Goal: Complete application form

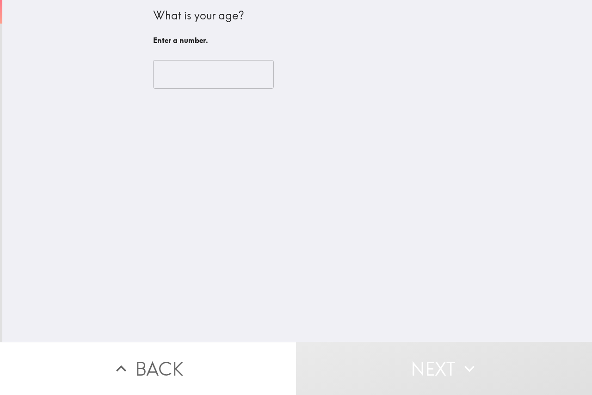
click at [220, 68] on input "number" at bounding box center [213, 74] width 121 height 29
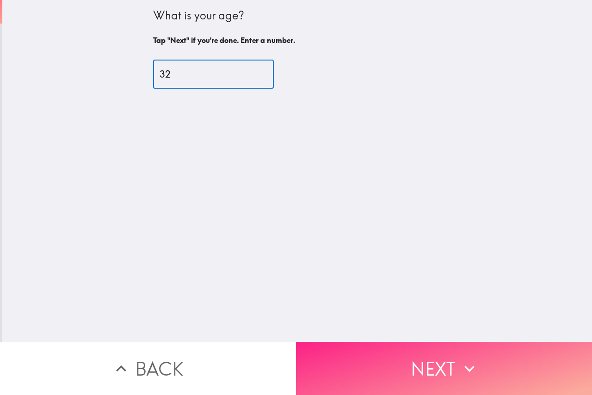
type input "32"
click at [487, 367] on button "Next" at bounding box center [444, 368] width 296 height 53
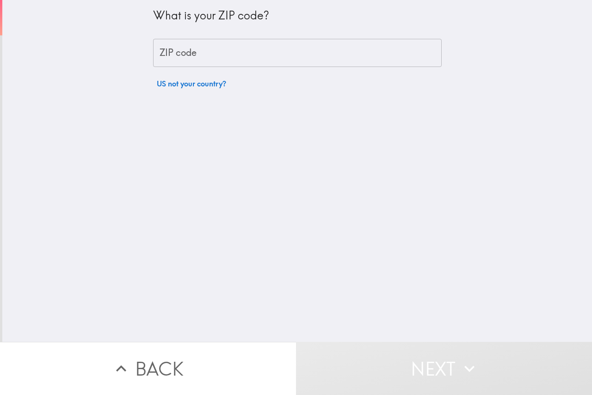
click at [178, 48] on div "ZIP code ZIP code" at bounding box center [297, 53] width 288 height 29
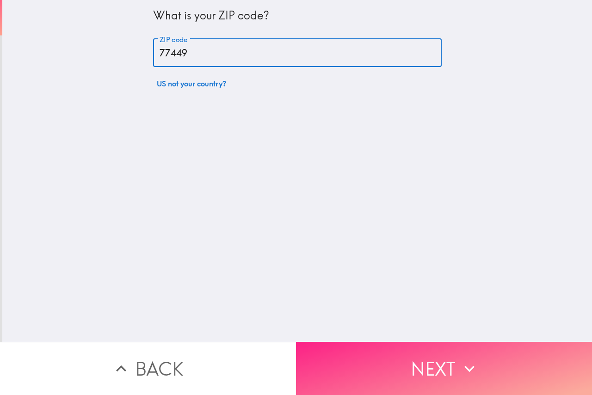
type input "77449"
click at [436, 380] on button "Next" at bounding box center [444, 368] width 296 height 53
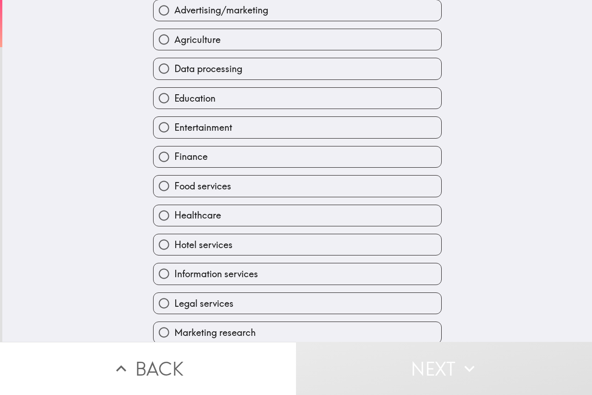
scroll to position [92, 0]
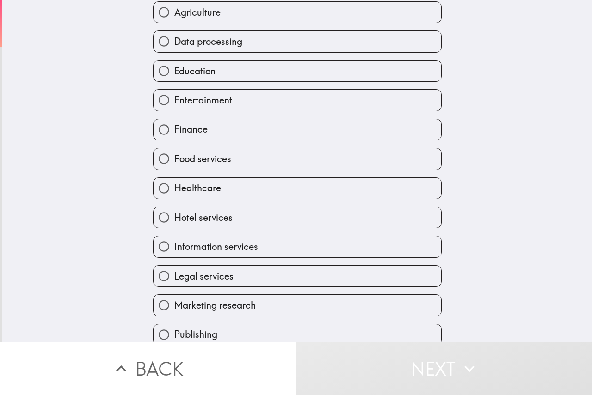
click at [226, 189] on label "Healthcare" at bounding box center [297, 188] width 288 height 21
click at [174, 189] on input "Healthcare" at bounding box center [163, 188] width 21 height 21
radio input "true"
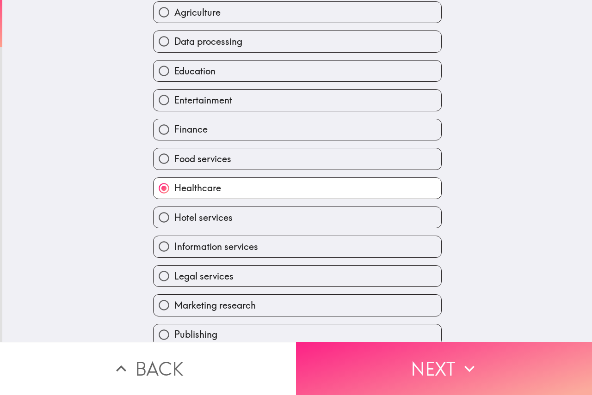
click at [414, 375] on button "Next" at bounding box center [444, 368] width 296 height 53
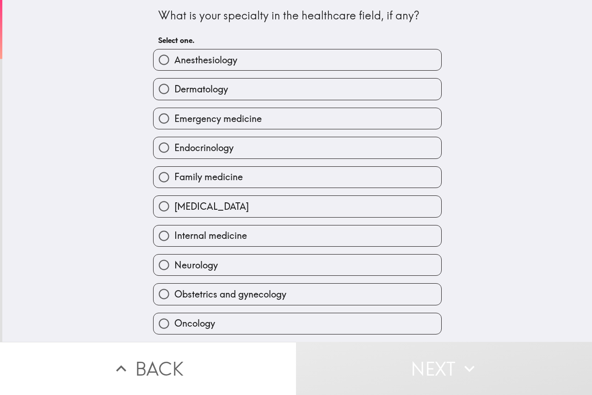
click at [208, 86] on span "Dermatology" at bounding box center [201, 89] width 54 height 13
click at [174, 86] on input "Dermatology" at bounding box center [163, 89] width 21 height 21
radio input "true"
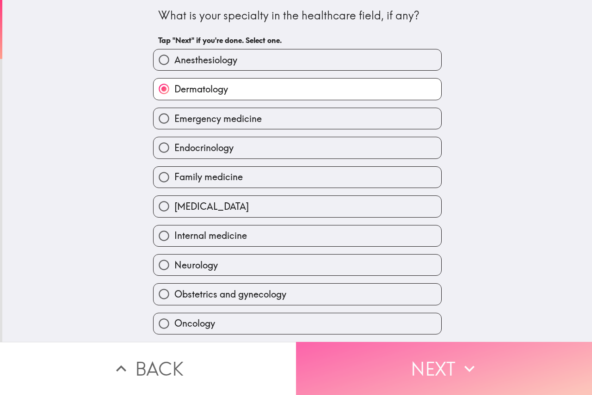
click at [452, 362] on button "Next" at bounding box center [444, 368] width 296 height 53
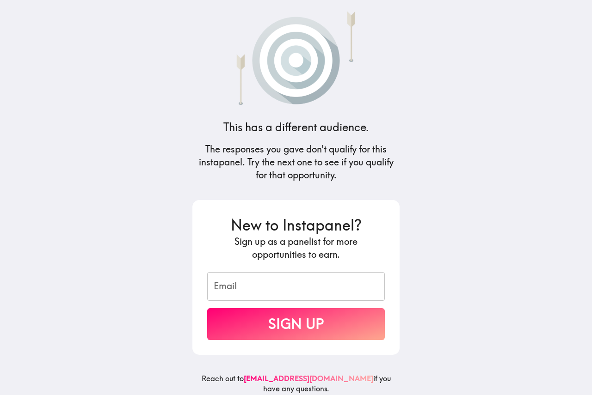
scroll to position [13, 0]
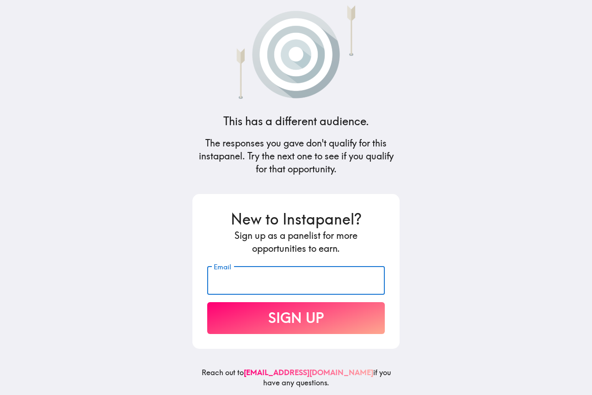
click at [304, 277] on input "Email" at bounding box center [296, 280] width 178 height 29
